Goal: Information Seeking & Learning: Learn about a topic

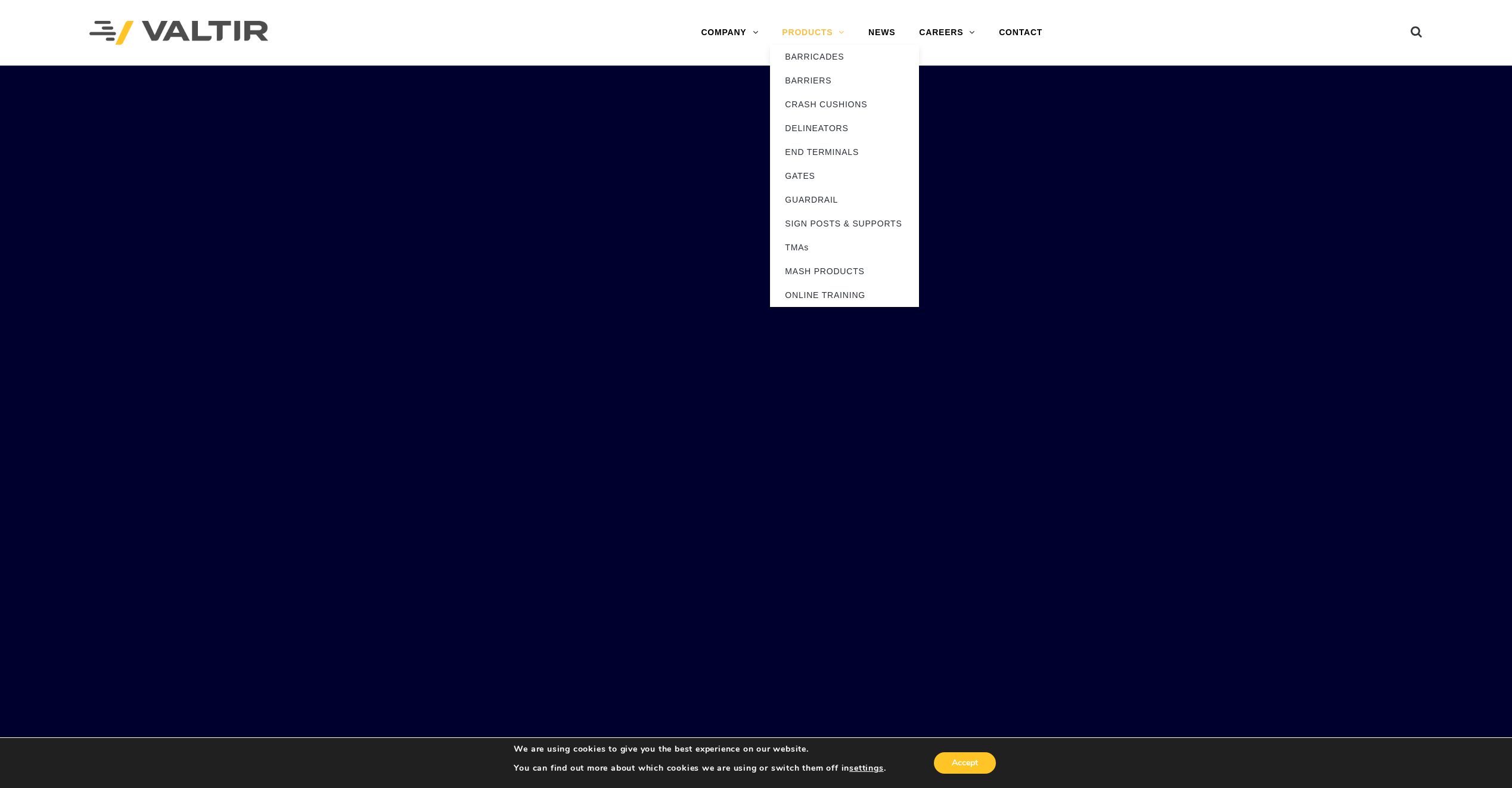
click at [813, 26] on link "PRODUCTS" at bounding box center [813, 33] width 86 height 24
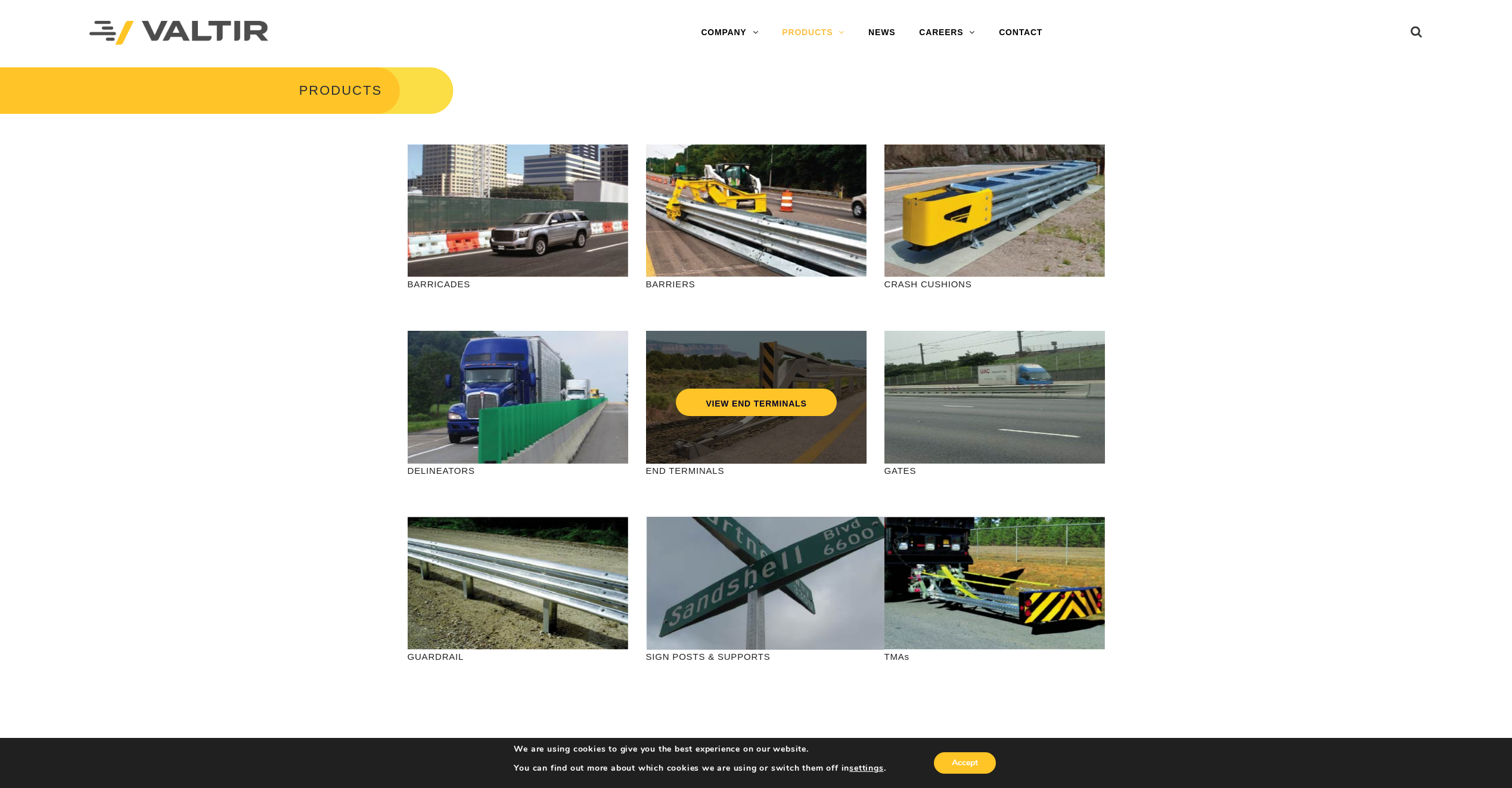
click at [741, 385] on div "VIEW END TERMINALS" at bounding box center [756, 377] width 172 height 40
click at [737, 403] on link "VIEW END TERMINALS" at bounding box center [756, 402] width 160 height 27
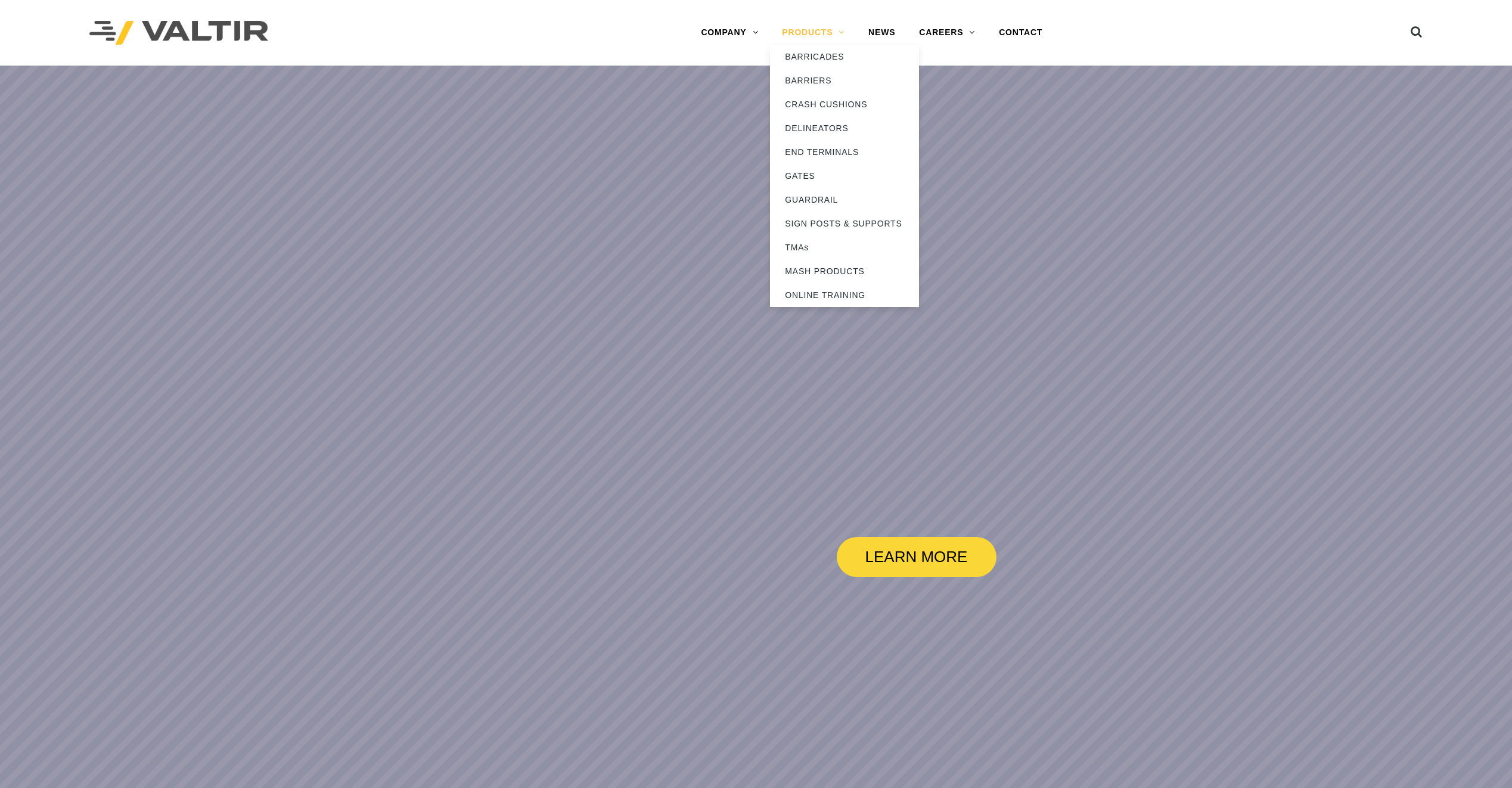
click at [853, 23] on link "PRODUCTS" at bounding box center [813, 33] width 86 height 24
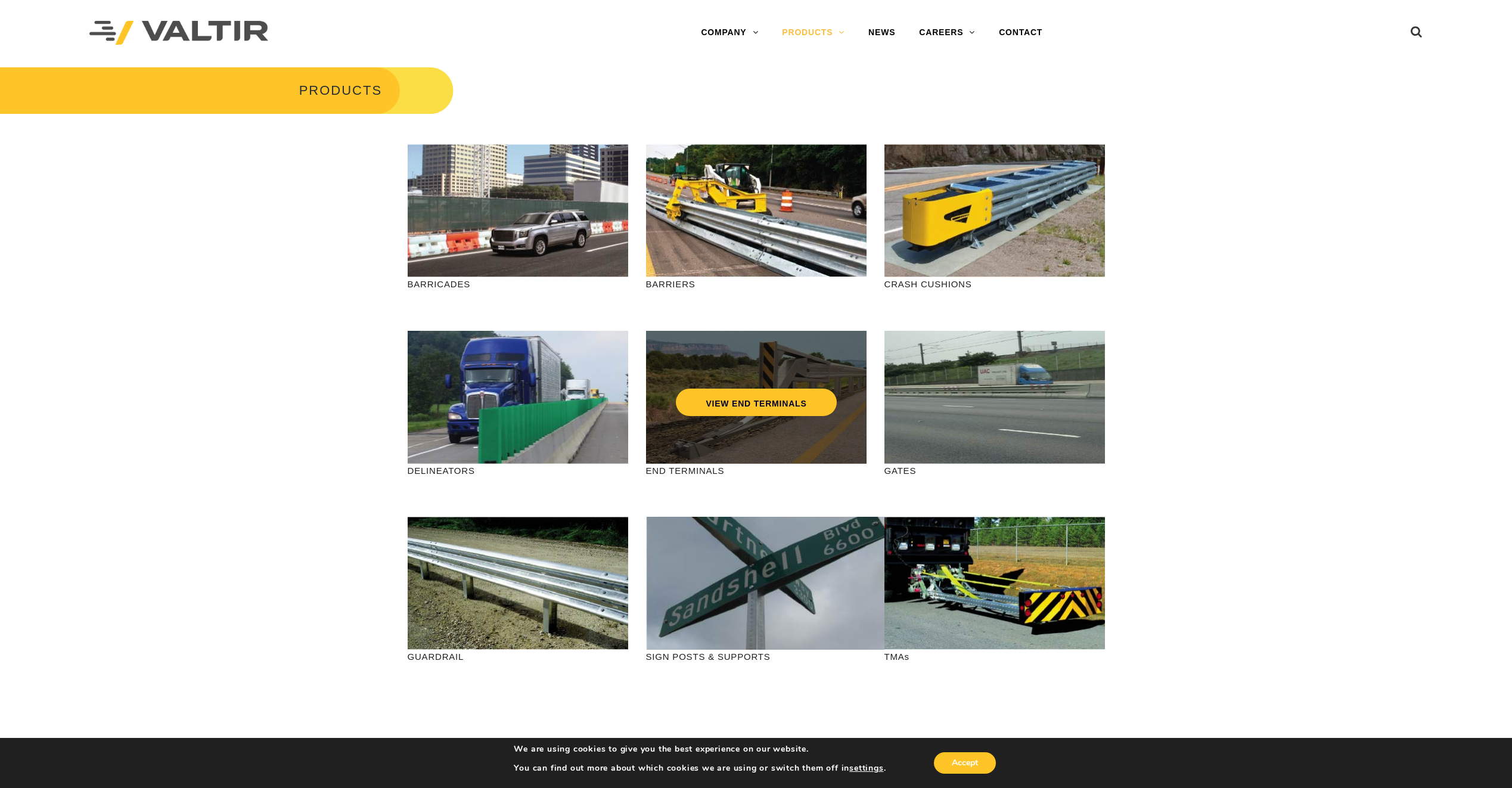
click at [770, 336] on div "VIEW END TERMINALS" at bounding box center [756, 397] width 221 height 133
click at [749, 406] on link "VIEW END TERMINALS" at bounding box center [756, 402] width 160 height 27
